Goal: Check status: Check status

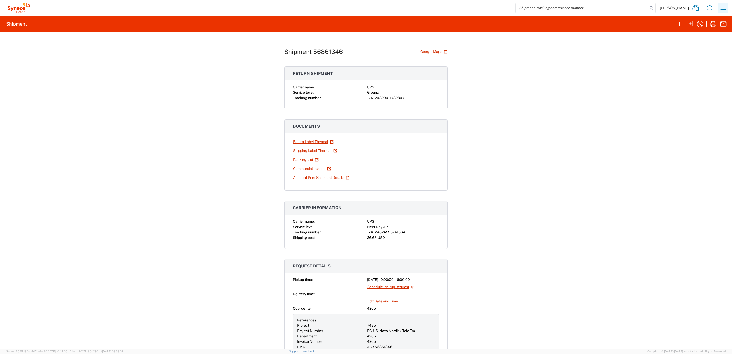
click at [719, 8] on icon "button" at bounding box center [723, 8] width 8 height 8
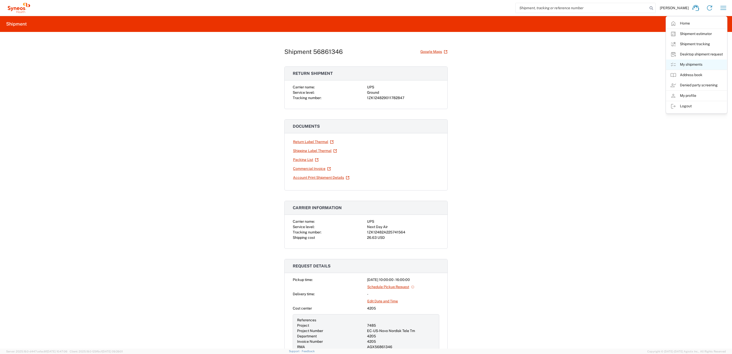
click at [694, 64] on link "My shipments" at bounding box center [696, 64] width 61 height 10
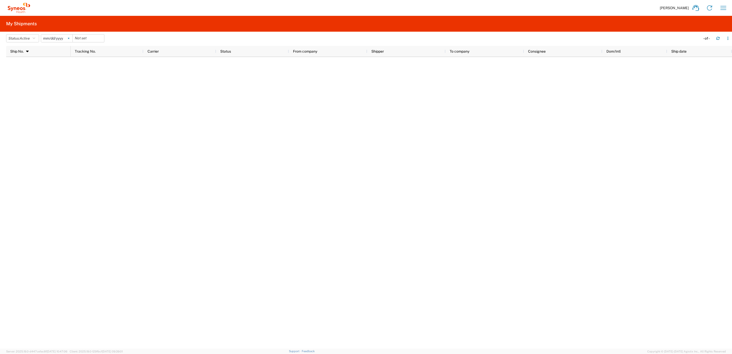
click at [69, 38] on icon at bounding box center [68, 38] width 1 height 1
click at [30, 38] on span "Active" at bounding box center [25, 38] width 10 height 4
click at [19, 67] on span "All" at bounding box center [35, 65] width 59 height 8
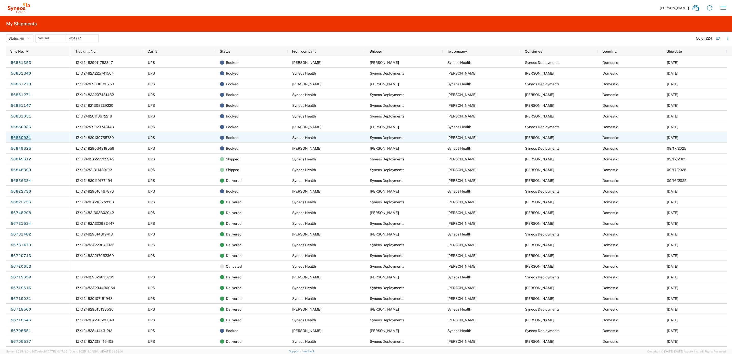
click at [25, 140] on link "56860931" at bounding box center [20, 138] width 21 height 8
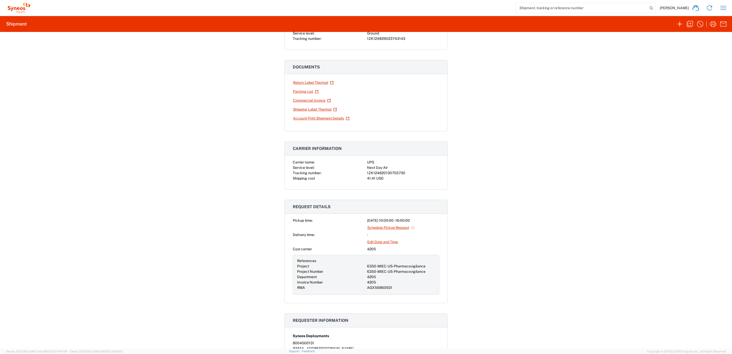
scroll to position [115, 0]
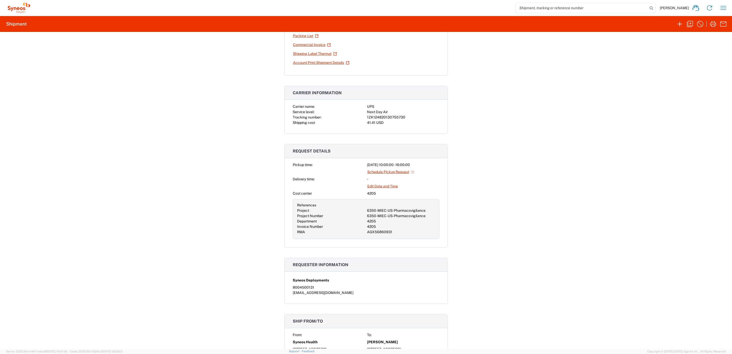
click at [385, 119] on div "1ZK124820130755730" at bounding box center [403, 117] width 72 height 5
copy div "1ZK124820130755730"
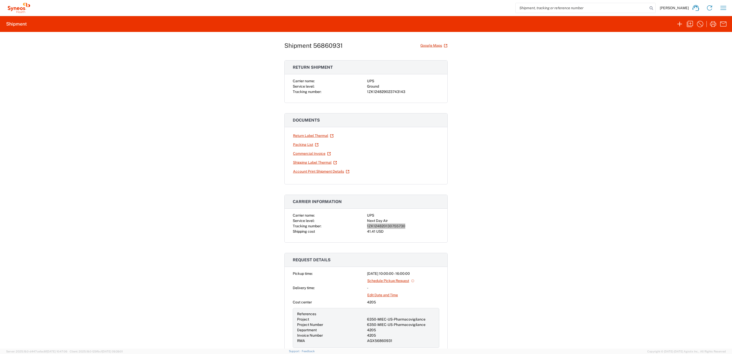
scroll to position [0, 0]
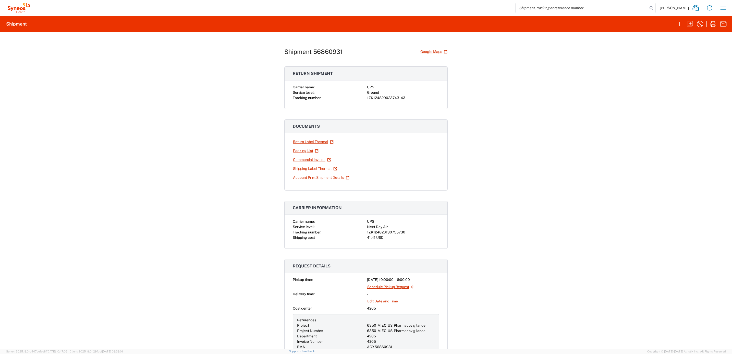
click at [383, 98] on div "1ZK124829023743143" at bounding box center [403, 97] width 72 height 5
copy div "1ZK124829023743143"
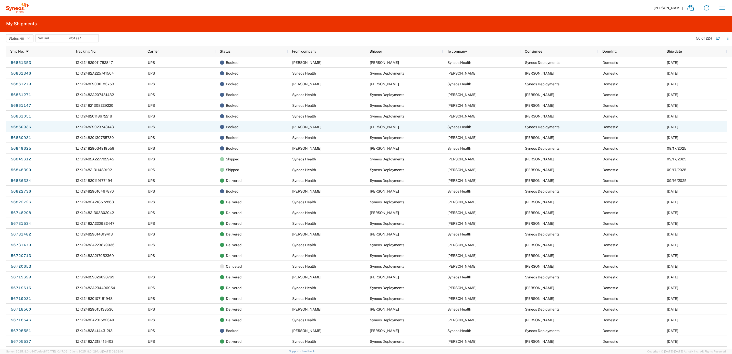
click at [33, 127] on div "56860936" at bounding box center [38, 126] width 65 height 11
click at [29, 127] on link "56860936" at bounding box center [20, 127] width 21 height 8
